Goal: Transaction & Acquisition: Purchase product/service

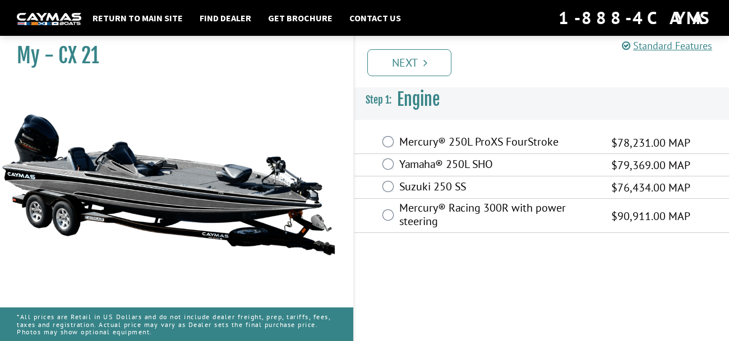
click at [409, 146] on label "Mercury® 250L ProXS FourStroke" at bounding box center [498, 143] width 198 height 16
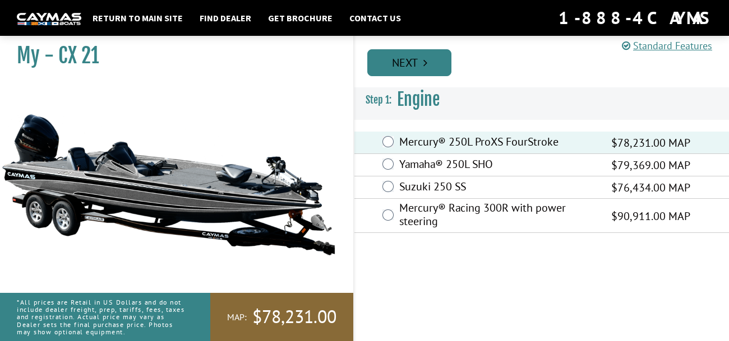
click at [437, 58] on link "Next" at bounding box center [409, 62] width 84 height 27
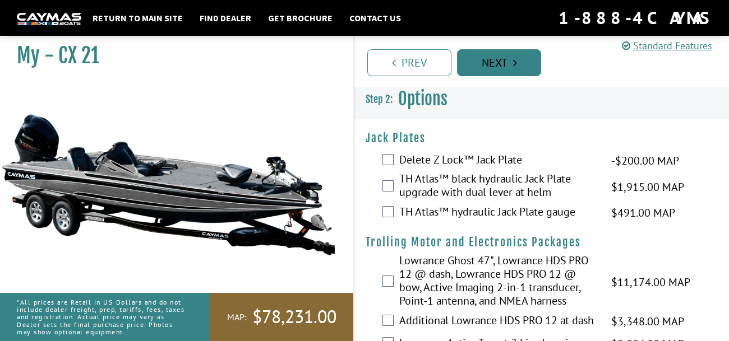
click at [475, 62] on link "Next" at bounding box center [499, 62] width 84 height 27
click at [450, 177] on label "TH Atlas™ black hydraulic Jack Plate upgrade with dual lever at helm" at bounding box center [498, 187] width 198 height 30
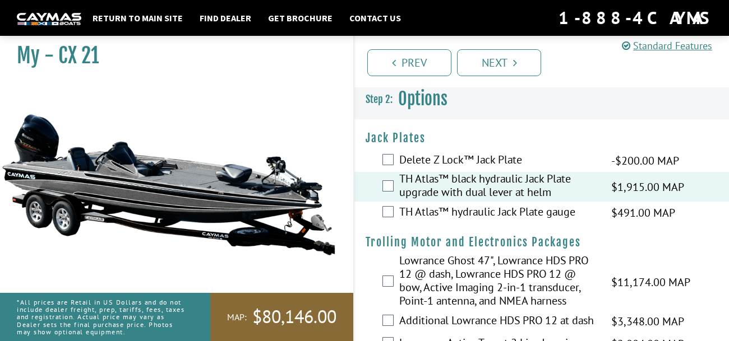
click at [475, 209] on label "TH Atlas™ hydraulic Jack Plate gauge" at bounding box center [498, 213] width 198 height 16
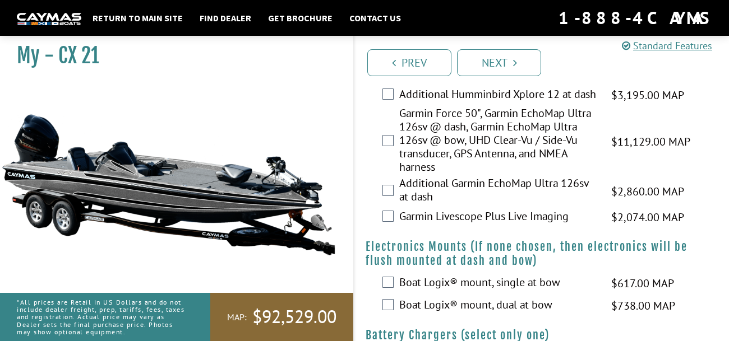
scroll to position [386, 0]
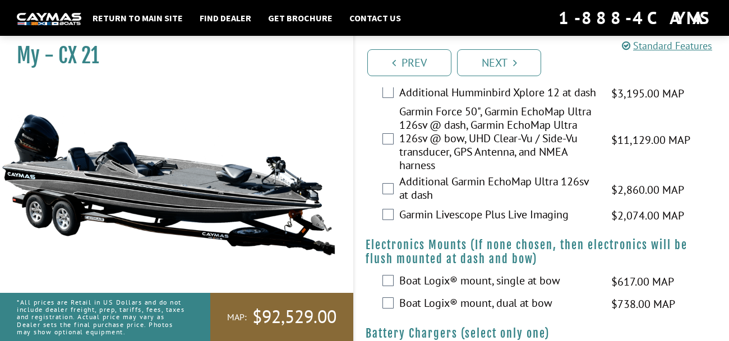
click at [394, 223] on div "Garmin Livescope Plus Live Imaging $2,074.00 MAP $2,448.00 MSRP" at bounding box center [541, 216] width 375 height 22
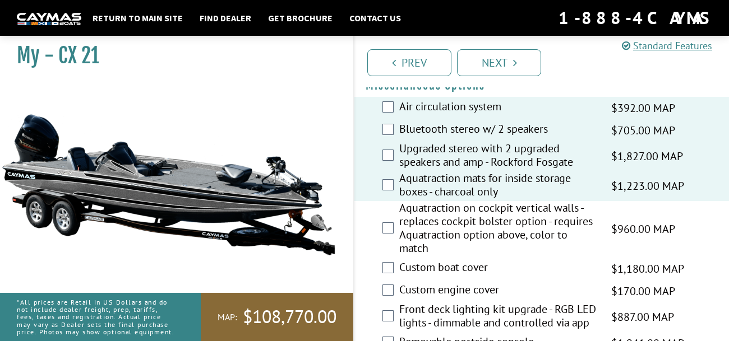
scroll to position [1141, 0]
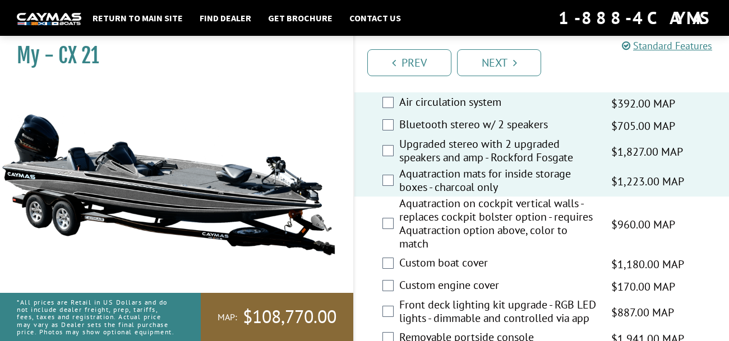
click at [387, 275] on div "Custom boat cover $1,180.00 MAP $1,393.00 MSRP" at bounding box center [541, 264] width 375 height 22
click at [382, 262] on div "Custom boat cover $1,180.00 MAP $1,393.00 MSRP" at bounding box center [541, 264] width 375 height 22
click at [390, 281] on div "Custom engine cover $170.00 MAP $201.00 MSRP" at bounding box center [541, 287] width 375 height 22
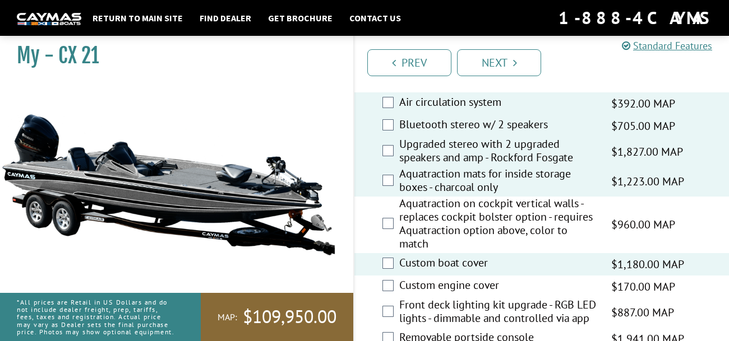
click at [388, 298] on div "Custom engine cover $170.00 MAP $201.00 MSRP" at bounding box center [541, 287] width 375 height 22
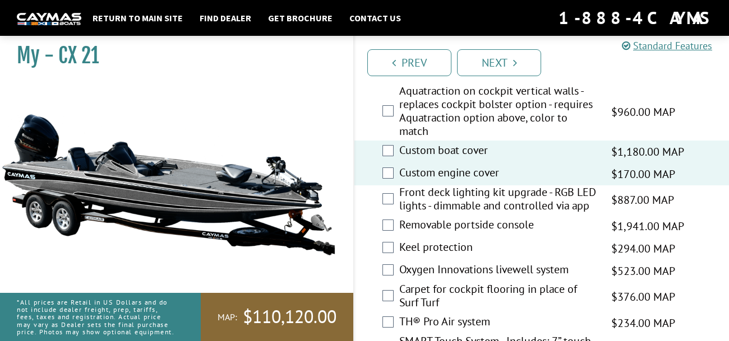
scroll to position [1257, 0]
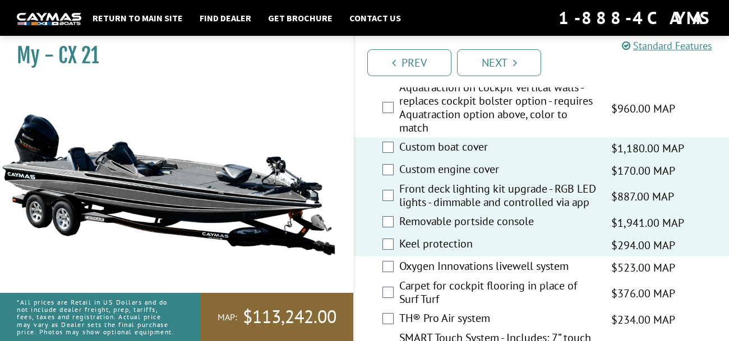
click at [395, 279] on div "Oxygen Innovations livewell system $523.00 MAP $618.00 MSRP" at bounding box center [541, 268] width 375 height 22
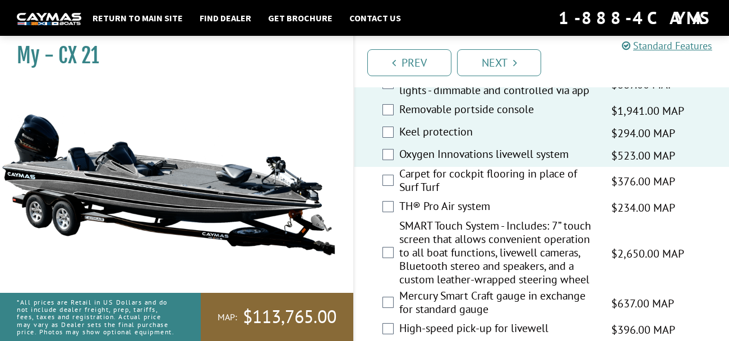
scroll to position [1384, 0]
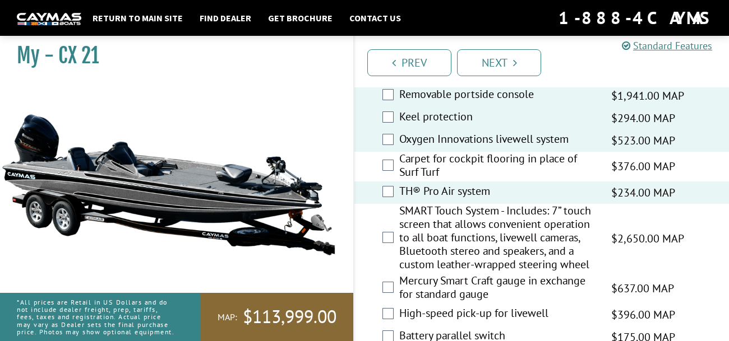
click at [386, 274] on div "SMART Touch System - Includes: 7” touch screen that allows convenient operation…" at bounding box center [541, 239] width 375 height 70
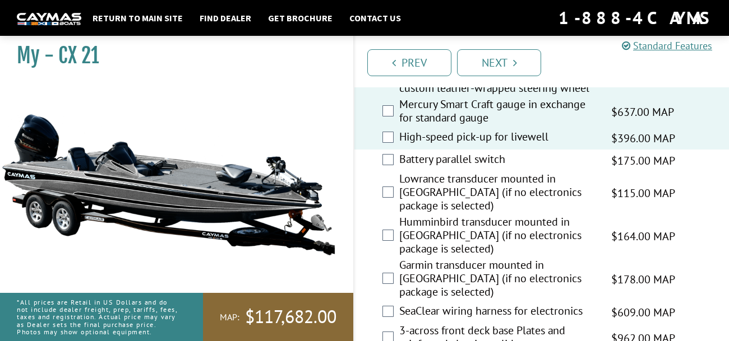
scroll to position [1565, 0]
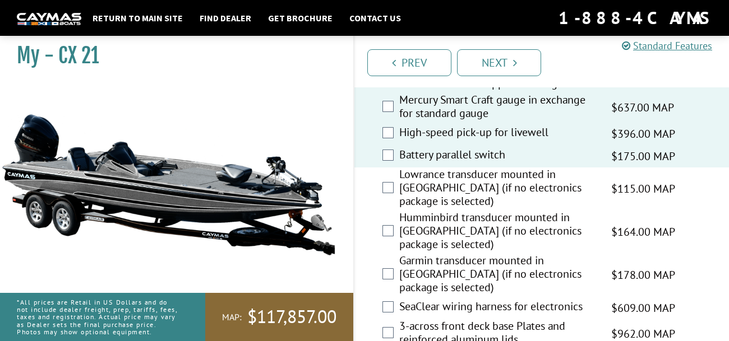
click at [379, 235] on div "Humminbird transducer mounted in [GEOGRAPHIC_DATA] (if no electronics package i…" at bounding box center [541, 232] width 375 height 43
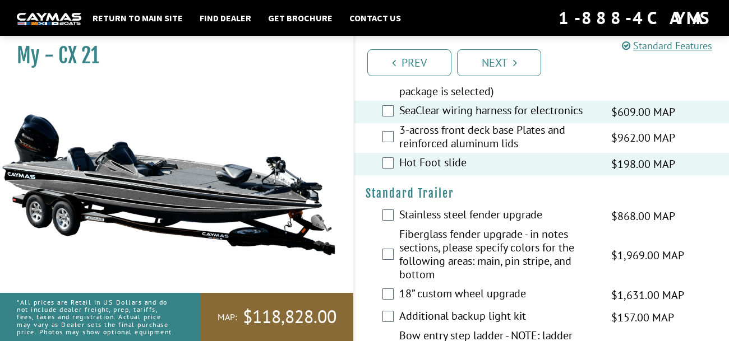
scroll to position [1763, 0]
click at [391, 226] on div "Fiberglass fender upgrade - in notes sections, please specify colors for the fo…" at bounding box center [541, 254] width 375 height 57
click at [390, 226] on div "Fiberglass fender upgrade - in notes sections, please specify colors for the fo…" at bounding box center [541, 254] width 375 height 57
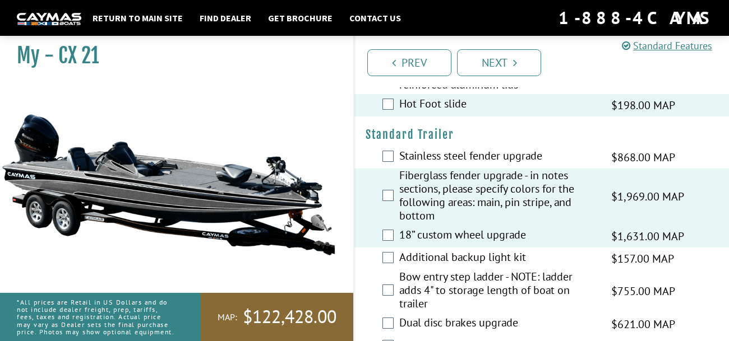
scroll to position [1824, 0]
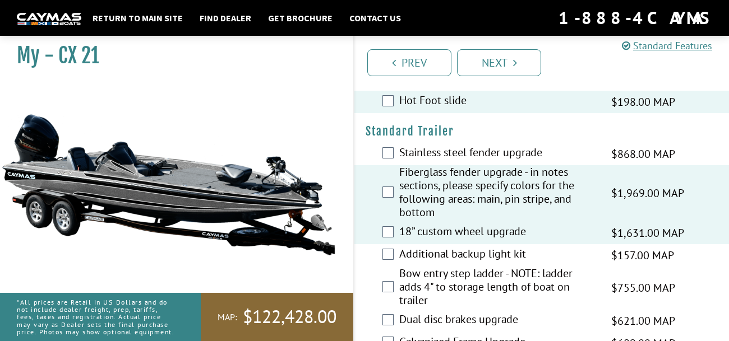
click at [391, 244] on div "Additional backup light kit $157.00 MAP $186.00 MSRP" at bounding box center [541, 255] width 375 height 22
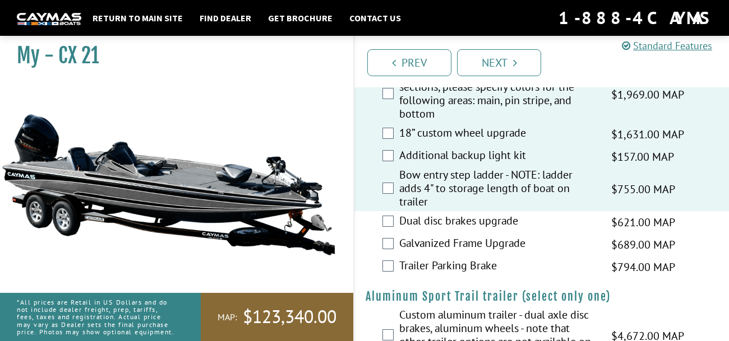
scroll to position [1945, 0]
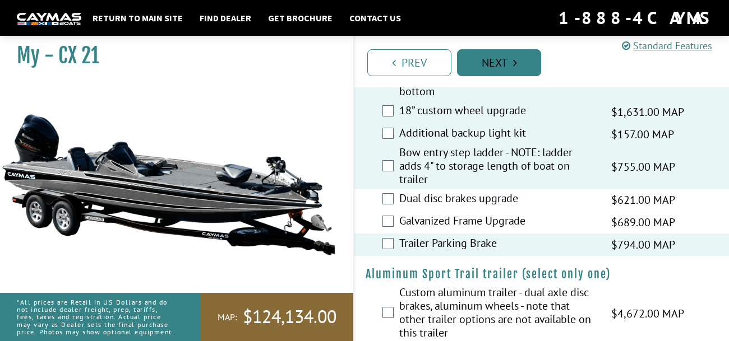
click at [489, 59] on link "Next" at bounding box center [499, 62] width 84 height 27
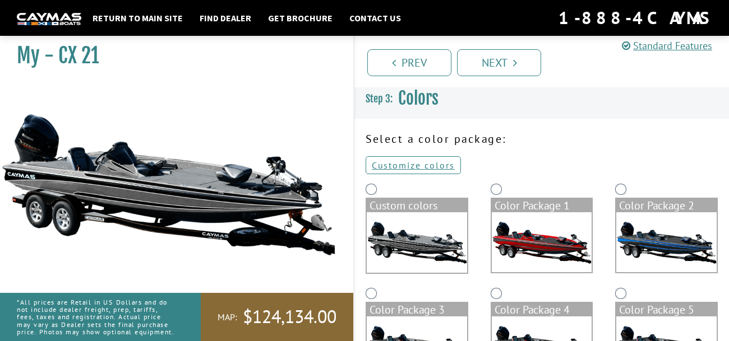
scroll to position [0, 0]
click at [428, 166] on link "Customize colors" at bounding box center [413, 165] width 95 height 18
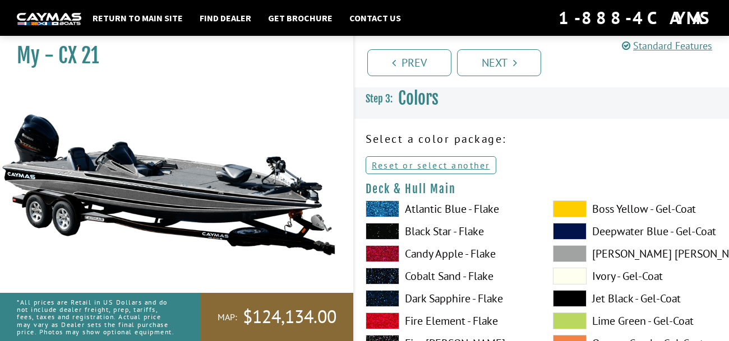
click at [582, 303] on span at bounding box center [570, 298] width 34 height 17
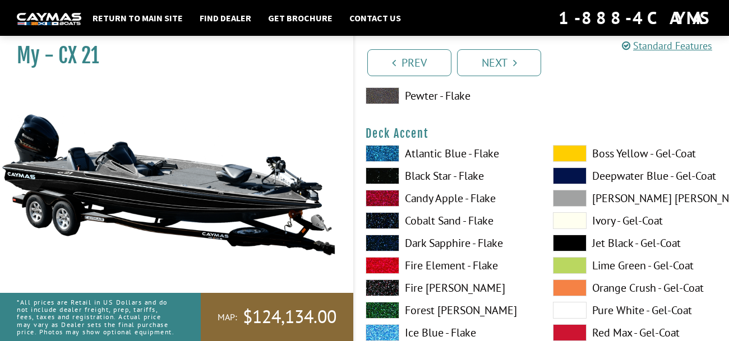
scroll to position [519, 0]
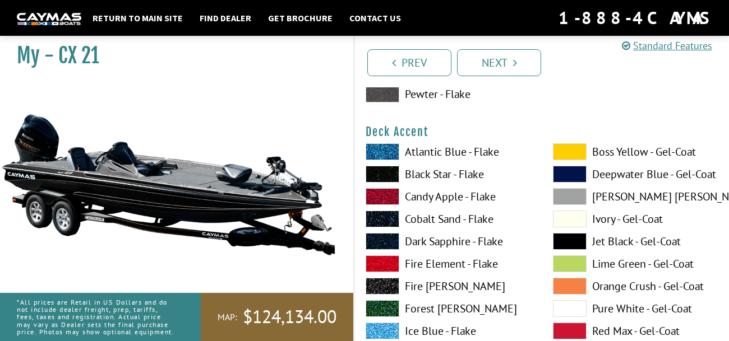
click at [399, 269] on span at bounding box center [383, 264] width 34 height 17
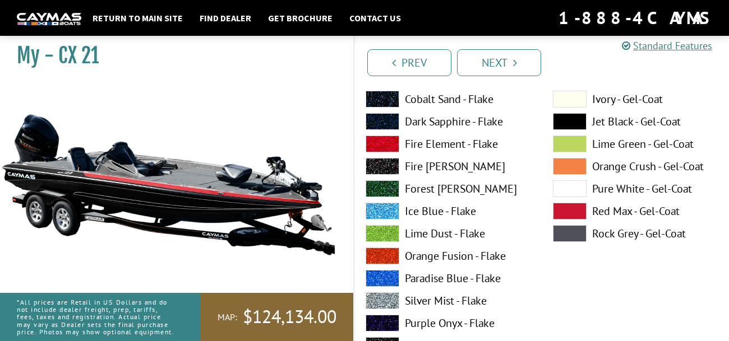
scroll to position [640, 0]
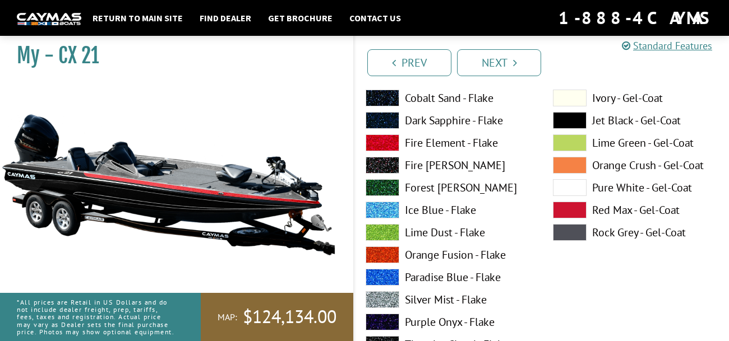
click at [561, 237] on span at bounding box center [570, 232] width 34 height 17
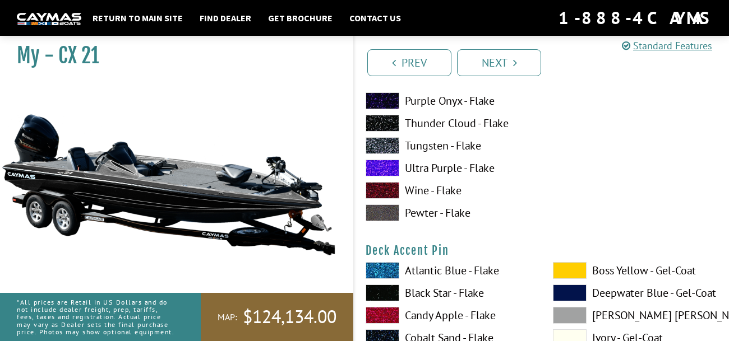
scroll to position [867, 0]
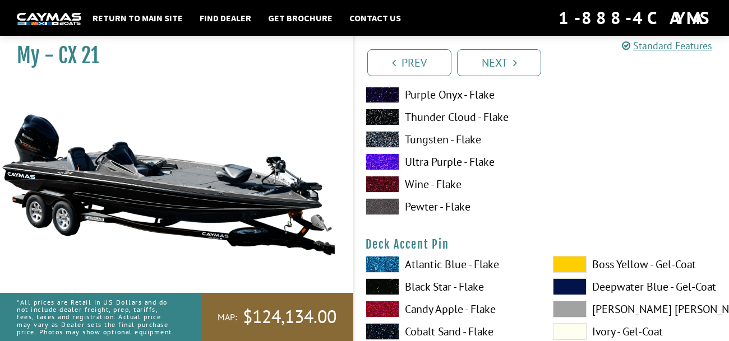
click at [570, 260] on span at bounding box center [570, 264] width 34 height 17
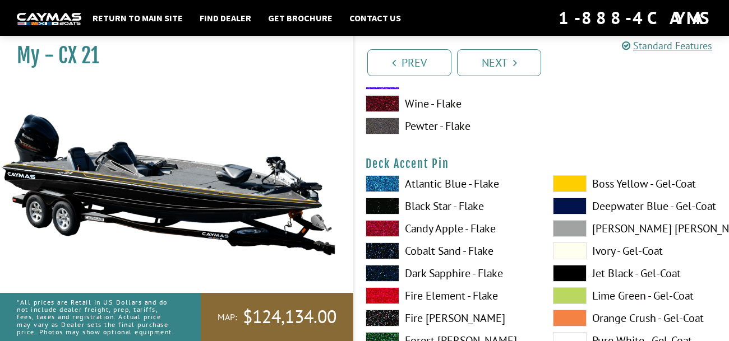
scroll to position [954, 0]
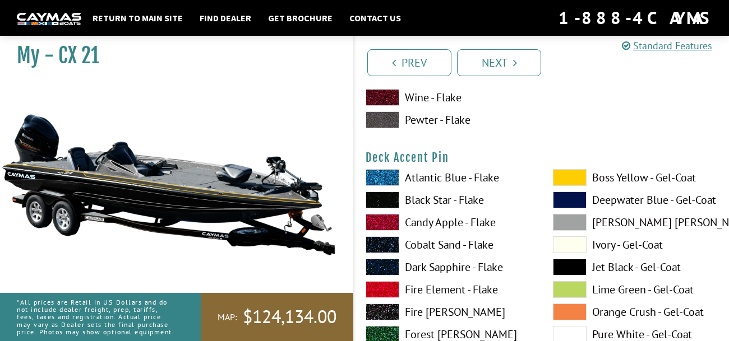
click at [576, 304] on span at bounding box center [570, 312] width 34 height 17
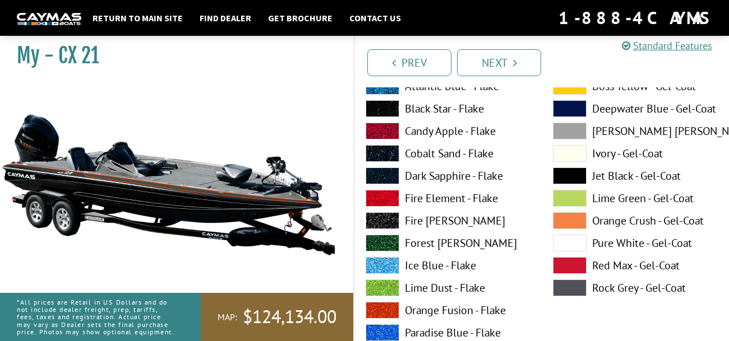
scroll to position [1048, 0]
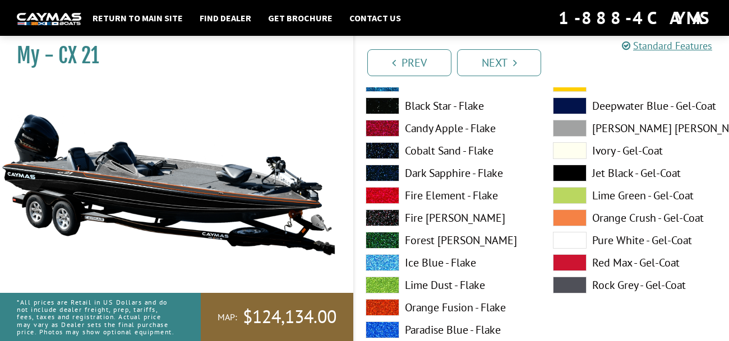
click at [574, 260] on span at bounding box center [570, 263] width 34 height 17
click at [584, 234] on span at bounding box center [570, 240] width 34 height 17
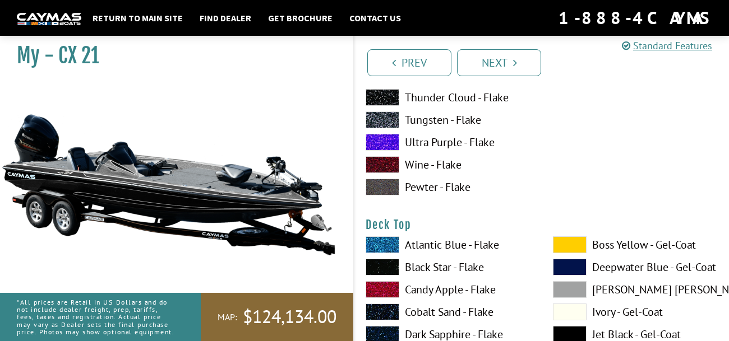
scroll to position [1351, 0]
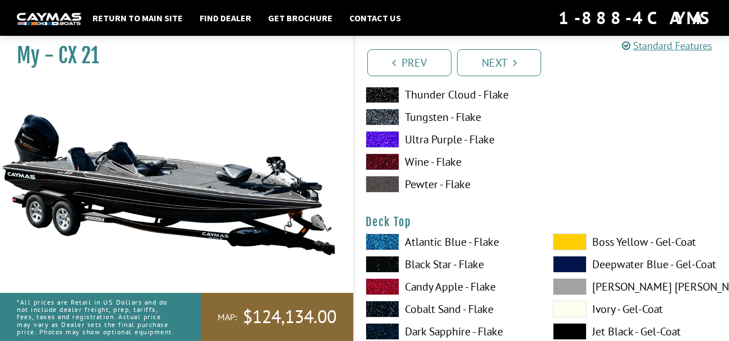
click at [577, 244] on span at bounding box center [570, 242] width 34 height 17
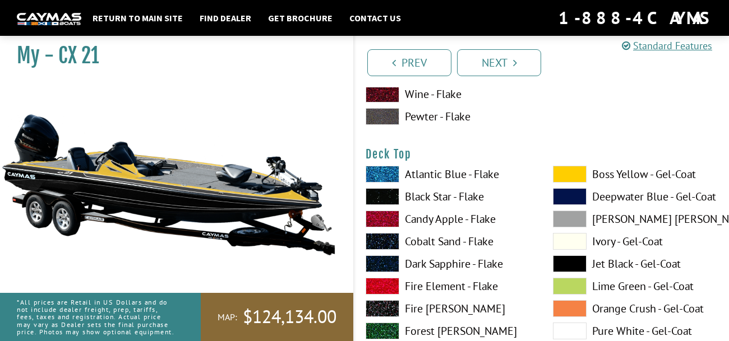
scroll to position [1429, 0]
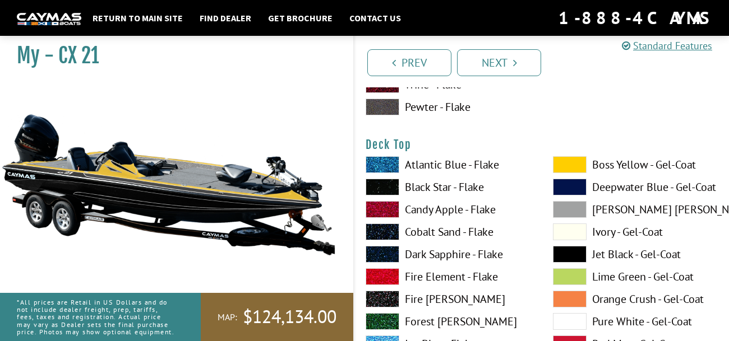
click at [578, 247] on span at bounding box center [570, 254] width 34 height 17
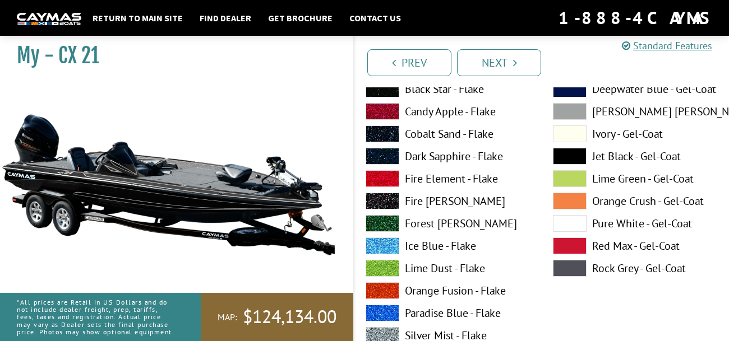
scroll to position [1529, 0]
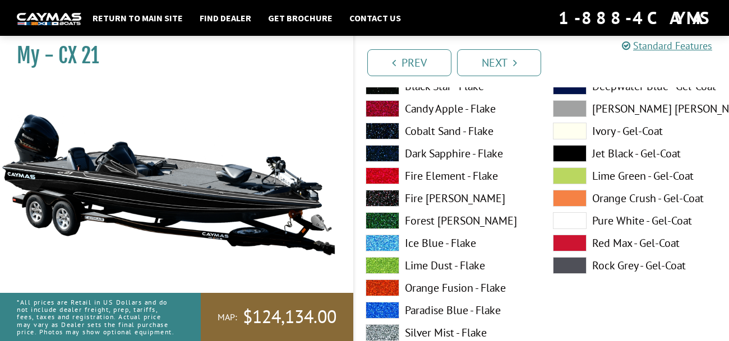
click at [585, 277] on div "Boss Yellow - Gel-Coat Deepwater Blue - Gel-Coat Dove Gray - Gel-Coat Ivory - G…" at bounding box center [635, 269] width 187 height 426
click at [577, 262] on span at bounding box center [570, 265] width 34 height 17
click at [581, 151] on span at bounding box center [570, 153] width 34 height 17
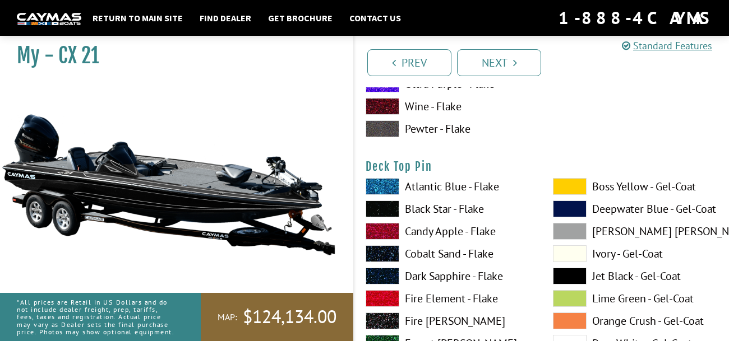
scroll to position [1874, 0]
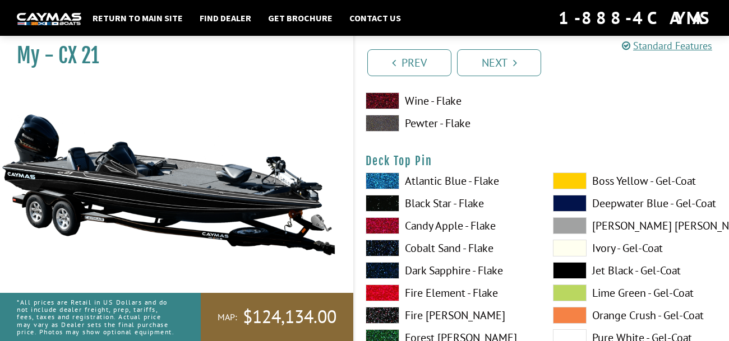
click at [586, 183] on label "Boss Yellow - Gel-Coat" at bounding box center [635, 181] width 165 height 17
click at [574, 180] on span at bounding box center [570, 181] width 34 height 17
click at [574, 182] on span at bounding box center [570, 181] width 34 height 17
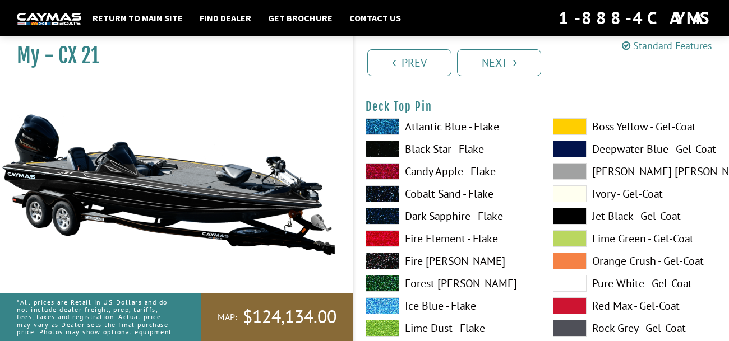
scroll to position [1932, 0]
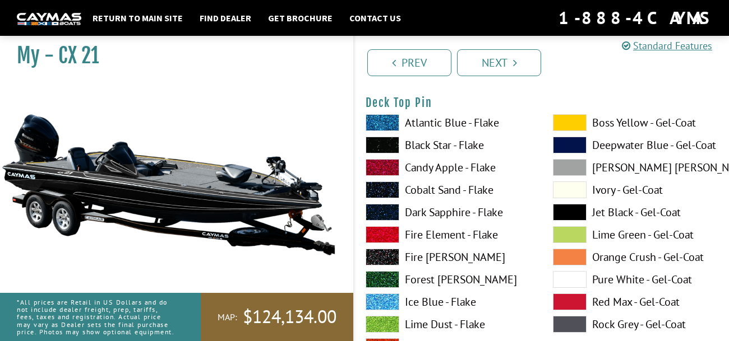
click at [577, 279] on span at bounding box center [570, 279] width 34 height 17
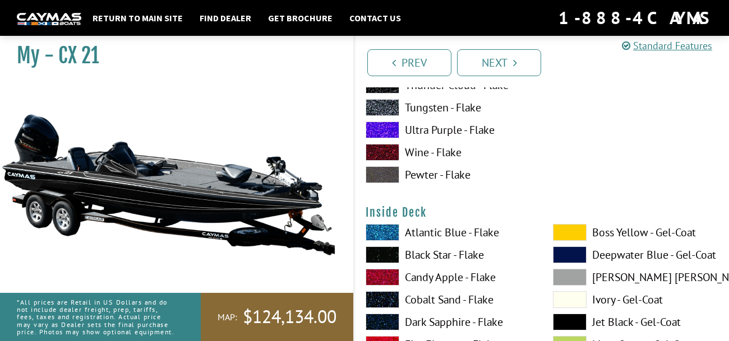
scroll to position [2286, 0]
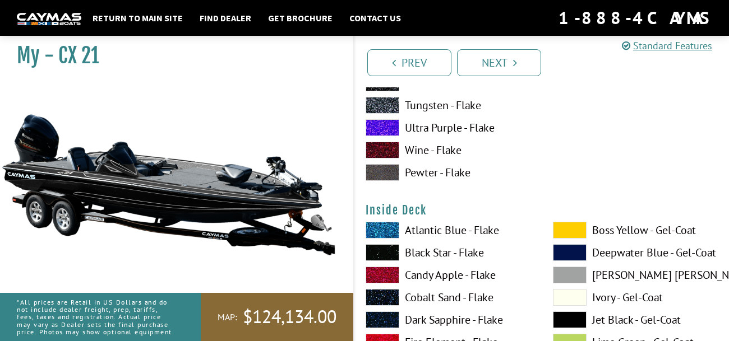
click at [575, 227] on span at bounding box center [570, 230] width 34 height 17
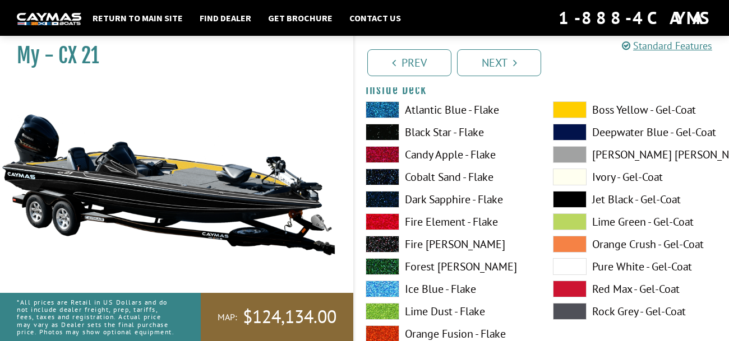
scroll to position [2414, 0]
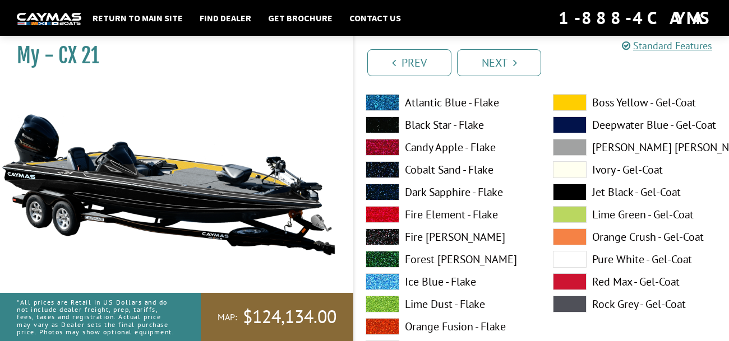
click at [584, 184] on span at bounding box center [570, 192] width 34 height 17
click at [587, 298] on label "Rock Grey - Gel-Coat" at bounding box center [635, 304] width 165 height 17
click at [575, 251] on span at bounding box center [570, 259] width 34 height 17
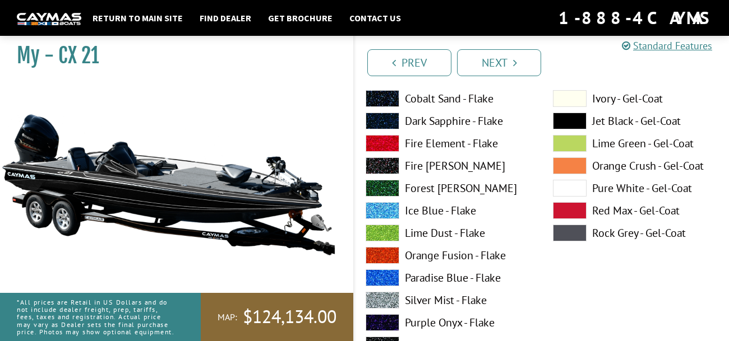
scroll to position [3410, 0]
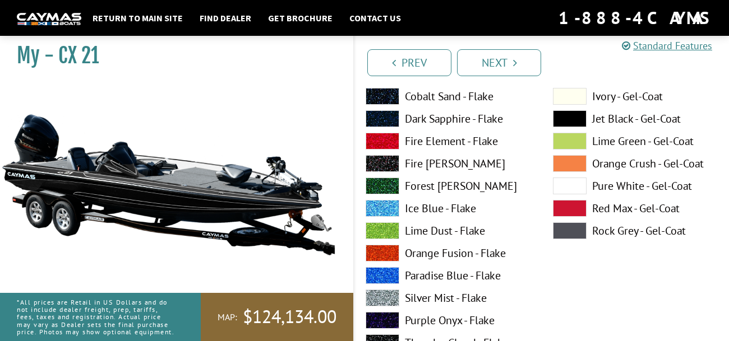
click at [576, 228] on span at bounding box center [570, 231] width 34 height 17
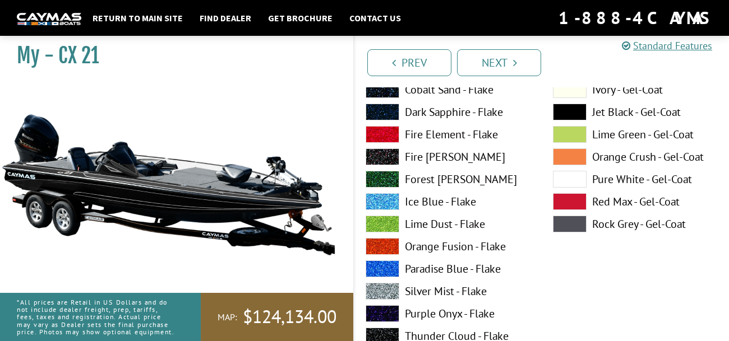
click at [579, 178] on span at bounding box center [570, 179] width 34 height 17
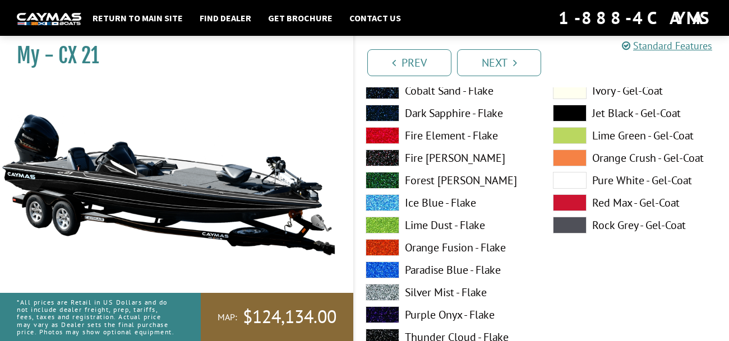
scroll to position [3881, 0]
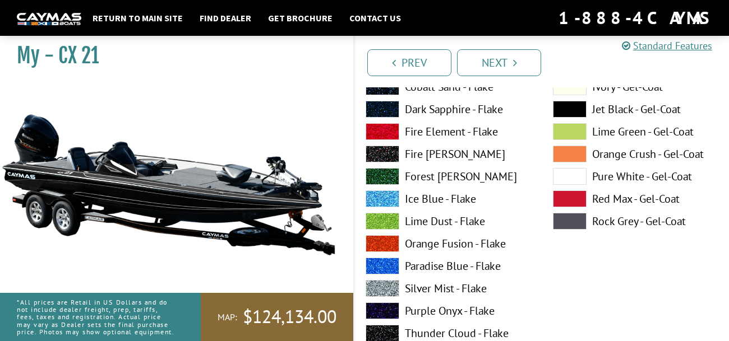
click at [578, 221] on span at bounding box center [570, 221] width 34 height 17
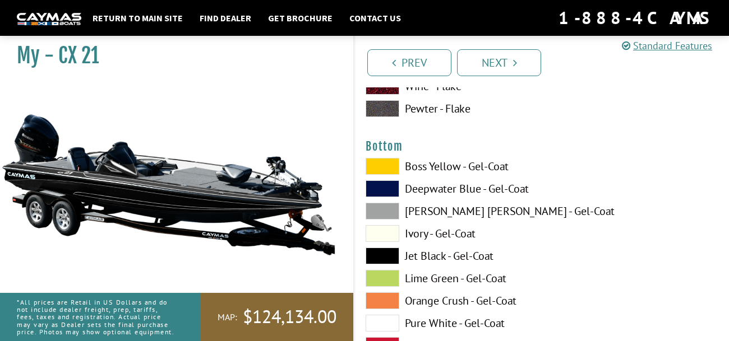
scroll to position [4196, 0]
click at [444, 226] on label "Ivory - Gel-Coat" at bounding box center [448, 233] width 165 height 17
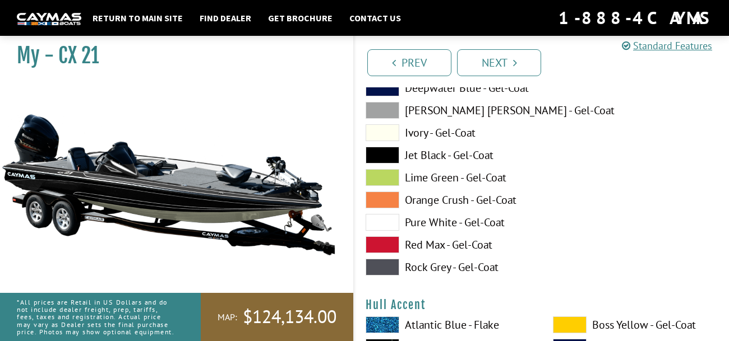
scroll to position [4309, 0]
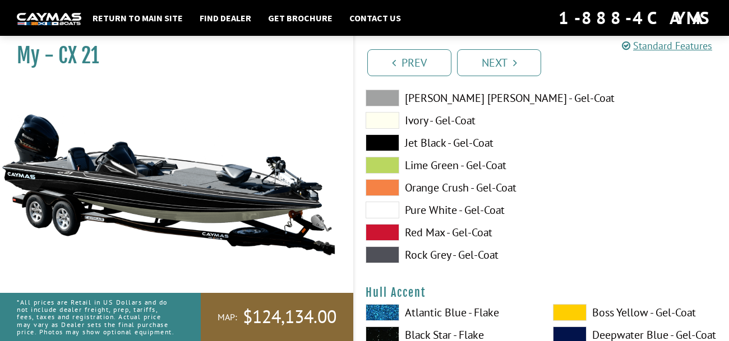
click at [439, 251] on label "Rock Grey - Gel-Coat" at bounding box center [448, 255] width 165 height 17
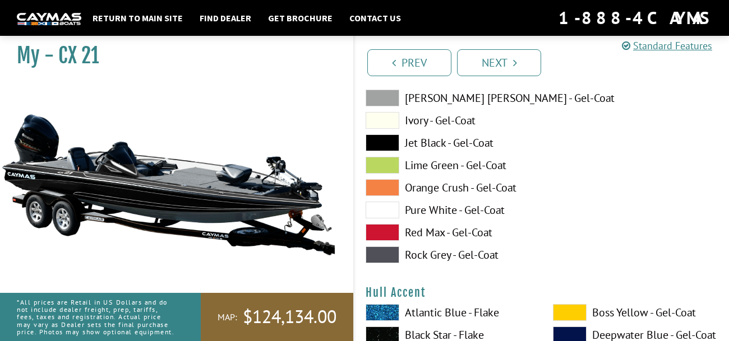
click at [451, 215] on label "Pure White - Gel-Coat" at bounding box center [448, 210] width 165 height 17
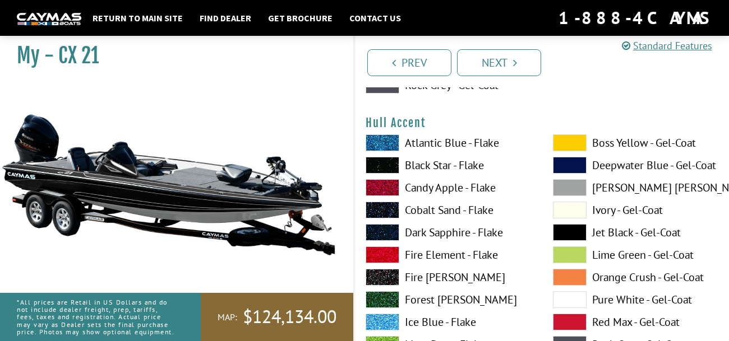
scroll to position [4483, 0]
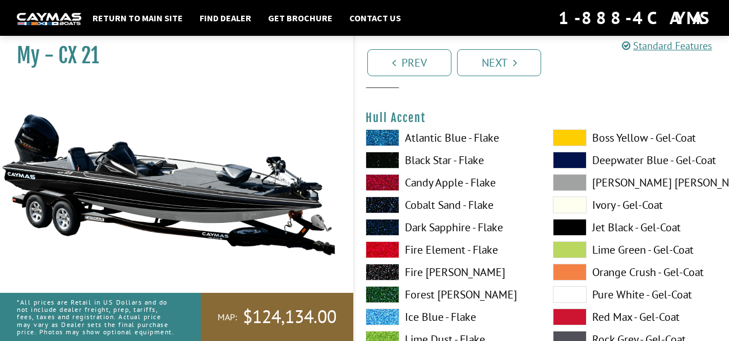
click at [453, 155] on label "Black Star - Flake" at bounding box center [448, 160] width 165 height 17
click at [443, 135] on label "Atlantic Blue - Flake" at bounding box center [448, 138] width 165 height 17
click at [580, 286] on span at bounding box center [570, 294] width 34 height 17
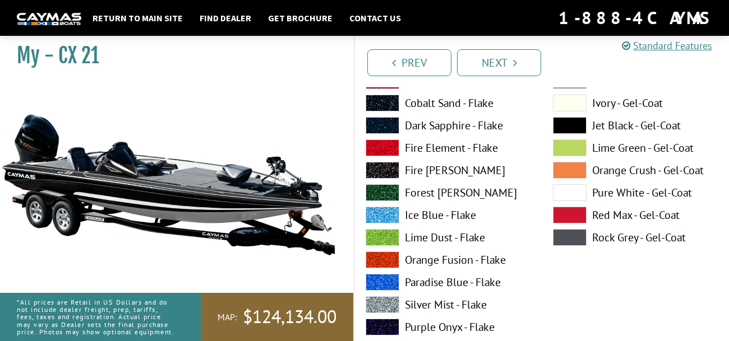
scroll to position [4587, 0]
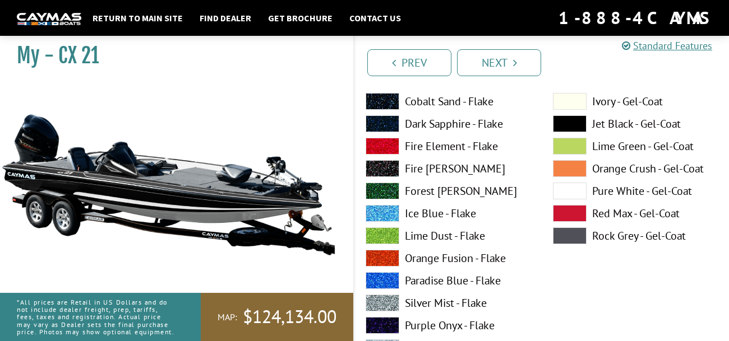
click at [571, 233] on span at bounding box center [570, 236] width 34 height 17
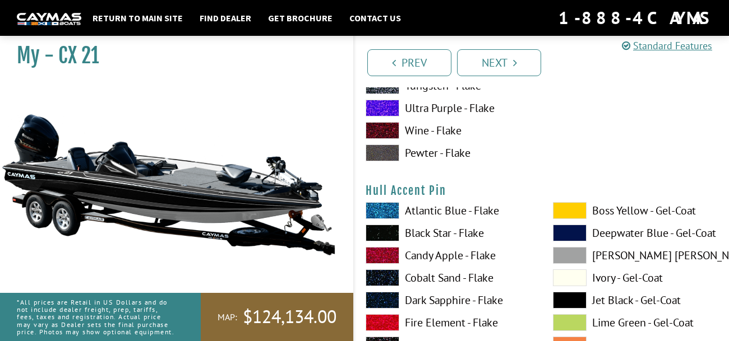
scroll to position [4913, 0]
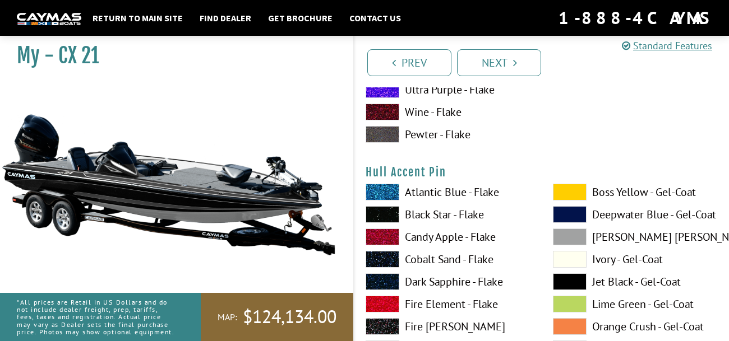
click at [575, 237] on span at bounding box center [570, 237] width 34 height 17
click at [576, 256] on span at bounding box center [570, 259] width 34 height 17
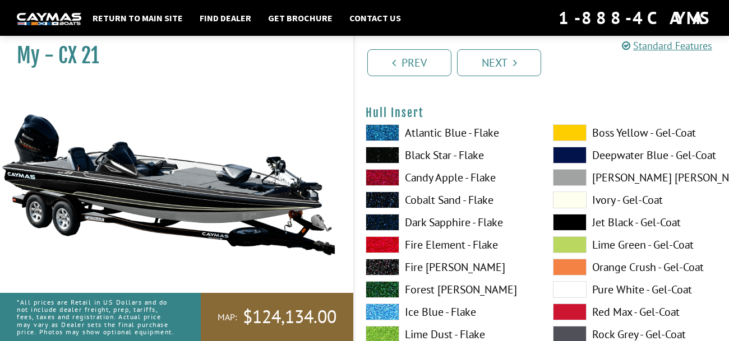
scroll to position [5437, 0]
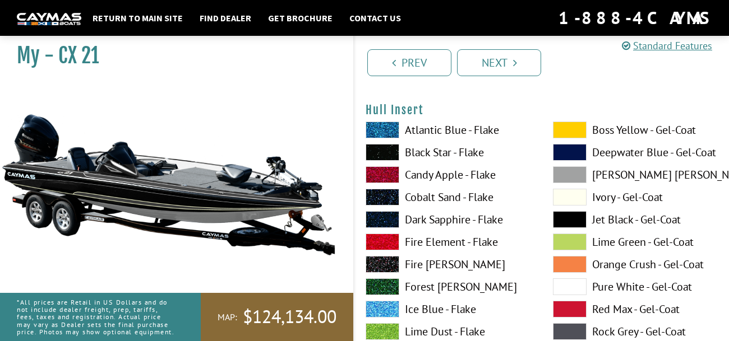
click at [580, 238] on span at bounding box center [570, 242] width 34 height 17
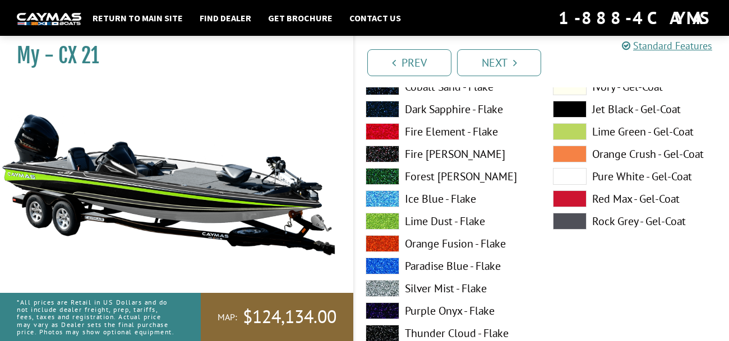
scroll to position [5560, 0]
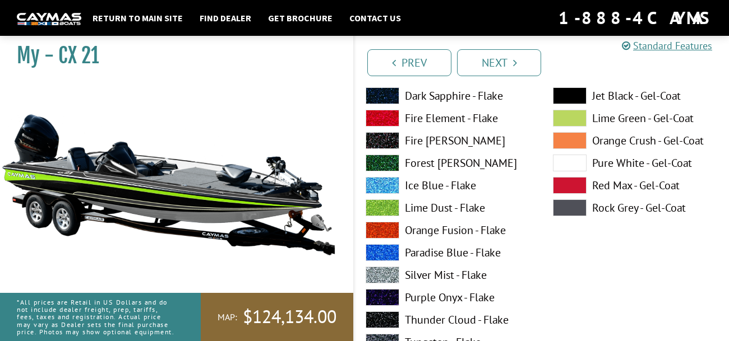
click at [577, 210] on span at bounding box center [570, 208] width 34 height 17
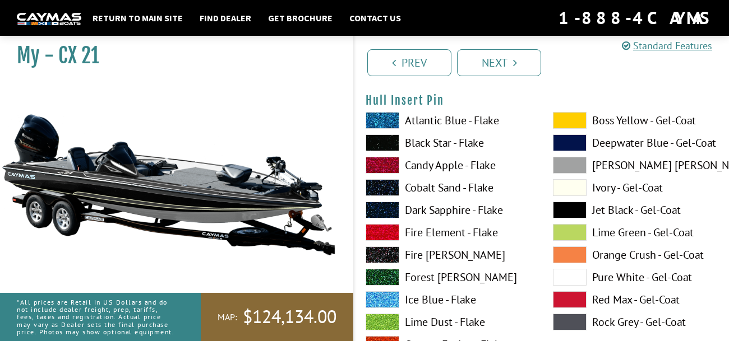
scroll to position [5924, 0]
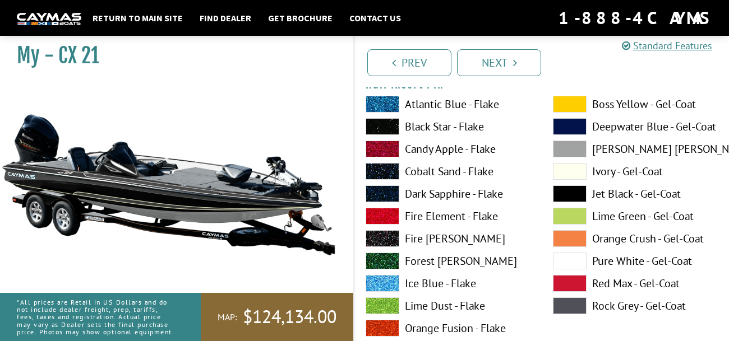
click at [574, 262] on span at bounding box center [570, 261] width 34 height 17
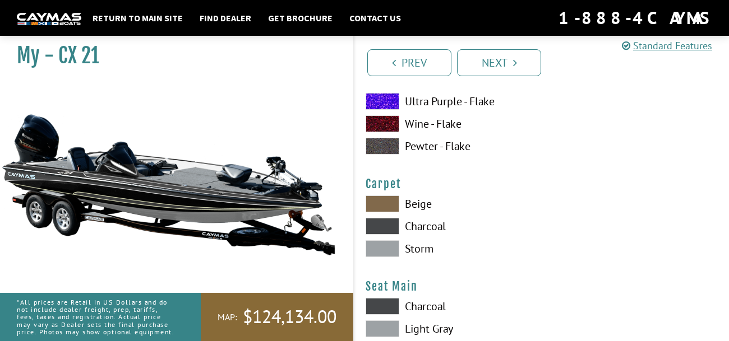
scroll to position [6286, 0]
click at [429, 225] on label "Charcoal" at bounding box center [448, 226] width 165 height 17
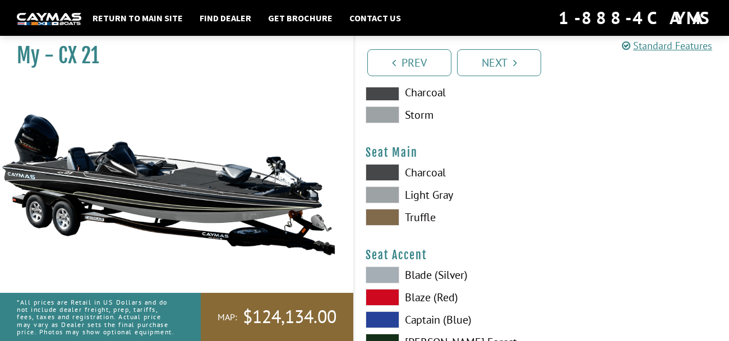
scroll to position [6428, 0]
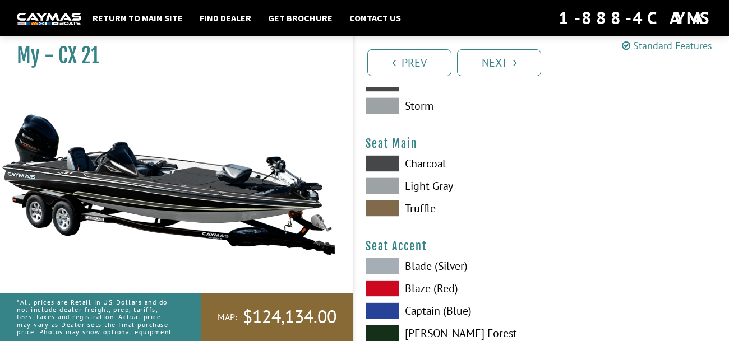
click at [401, 163] on label "Charcoal" at bounding box center [448, 163] width 165 height 17
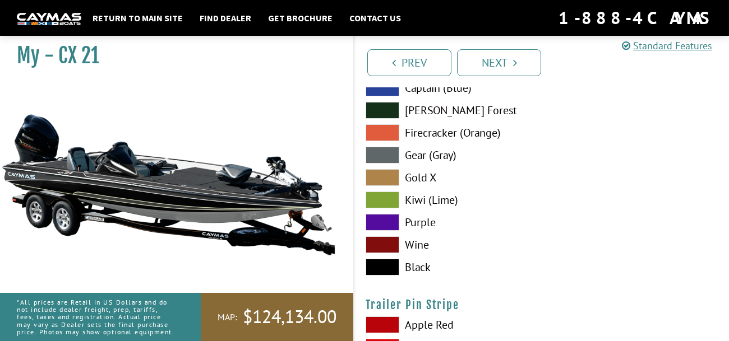
scroll to position [6652, 0]
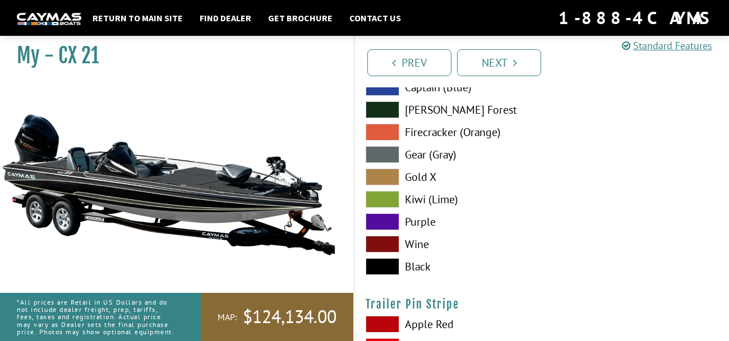
click at [385, 151] on span at bounding box center [383, 154] width 34 height 17
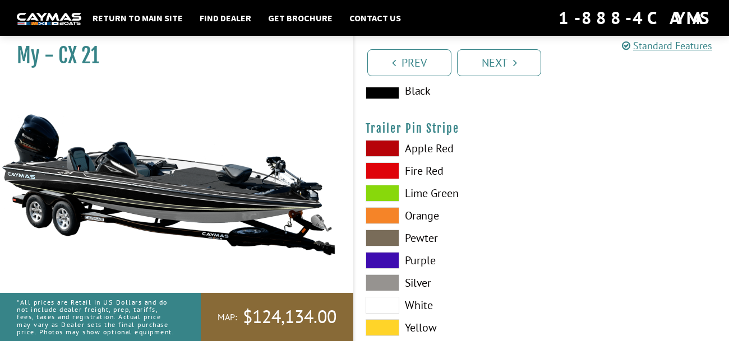
scroll to position [6830, 0]
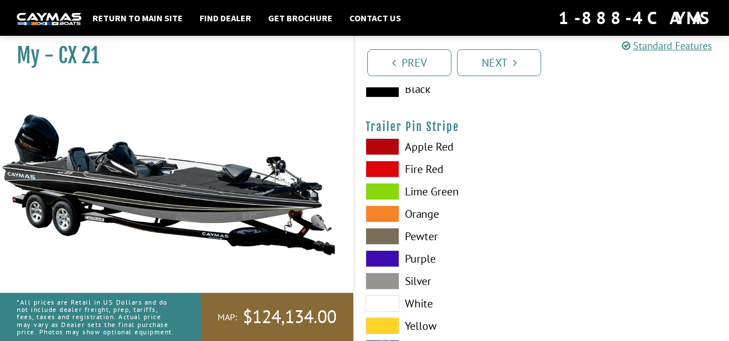
click at [389, 298] on span at bounding box center [383, 303] width 34 height 17
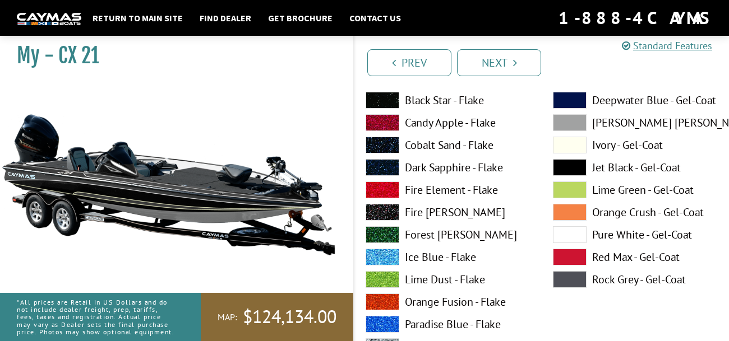
scroll to position [2444, 0]
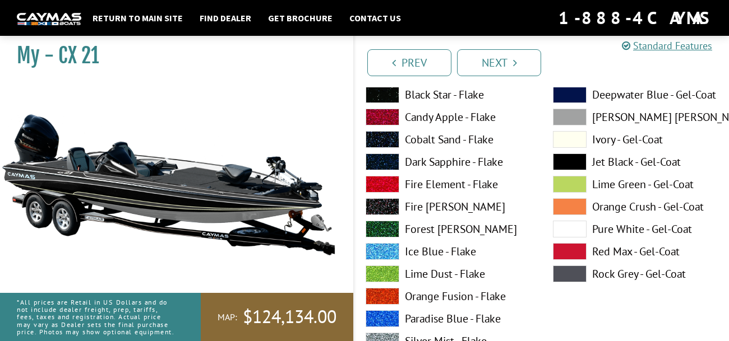
click at [612, 269] on label "Rock Grey - Gel-Coat" at bounding box center [635, 274] width 165 height 17
